Goal: Task Accomplishment & Management: Manage account settings

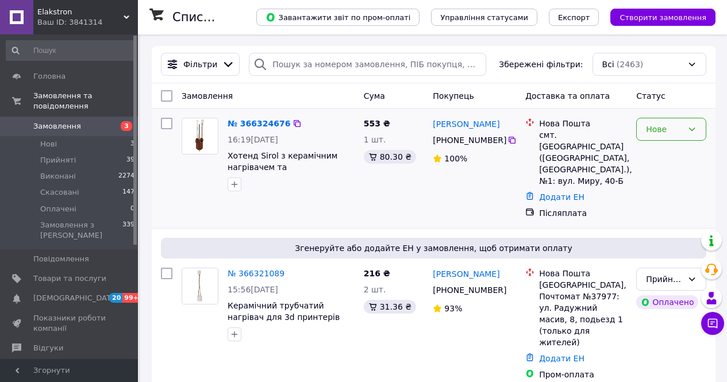
click at [673, 129] on div "Нове" at bounding box center [664, 129] width 37 height 13
click at [663, 161] on li "Прийнято" at bounding box center [671, 154] width 69 height 21
